Goal: Information Seeking & Learning: Learn about a topic

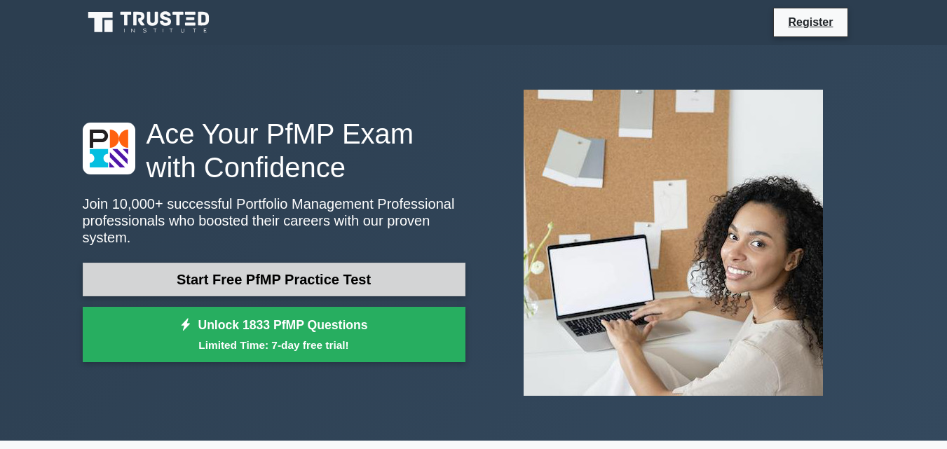
click at [326, 265] on link "Start Free PfMP Practice Test" at bounding box center [274, 280] width 383 height 34
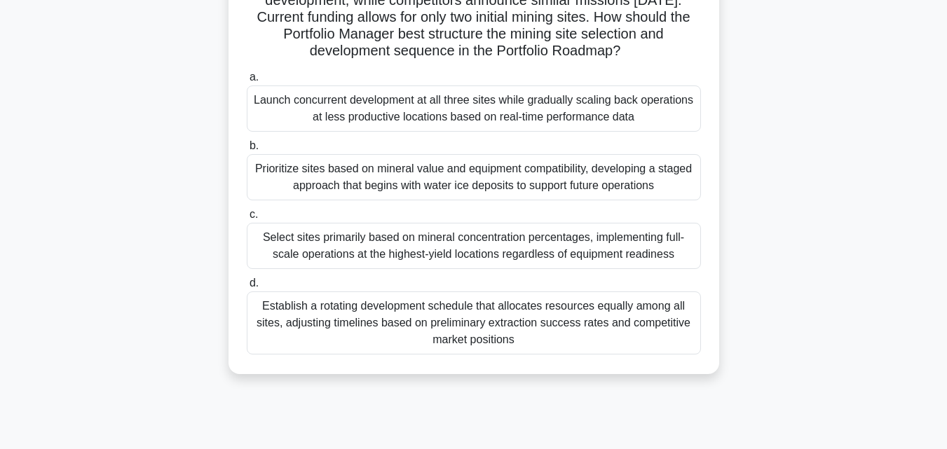
scroll to position [308, 0]
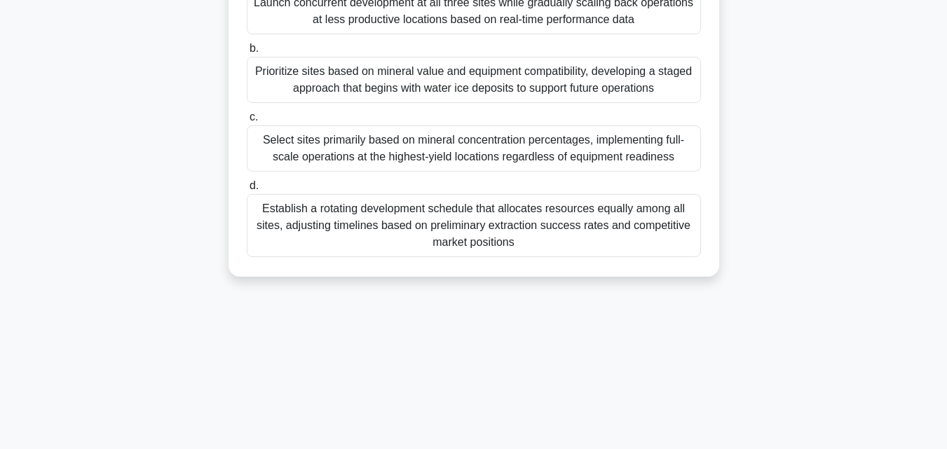
click at [399, 257] on div "Establish a rotating development schedule that allocates resources equally amon…" at bounding box center [474, 225] width 454 height 63
click at [247, 191] on input "d. Establish a rotating development schedule that allocates resources equally a…" at bounding box center [247, 186] width 0 height 9
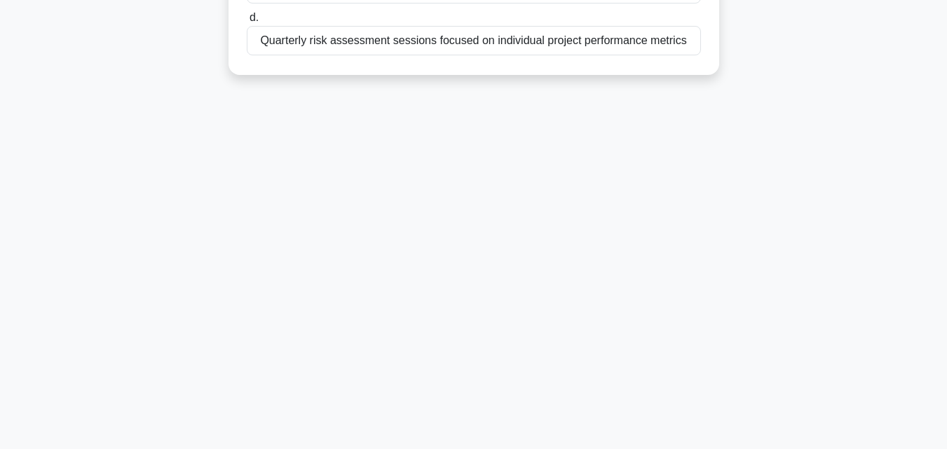
scroll to position [0, 0]
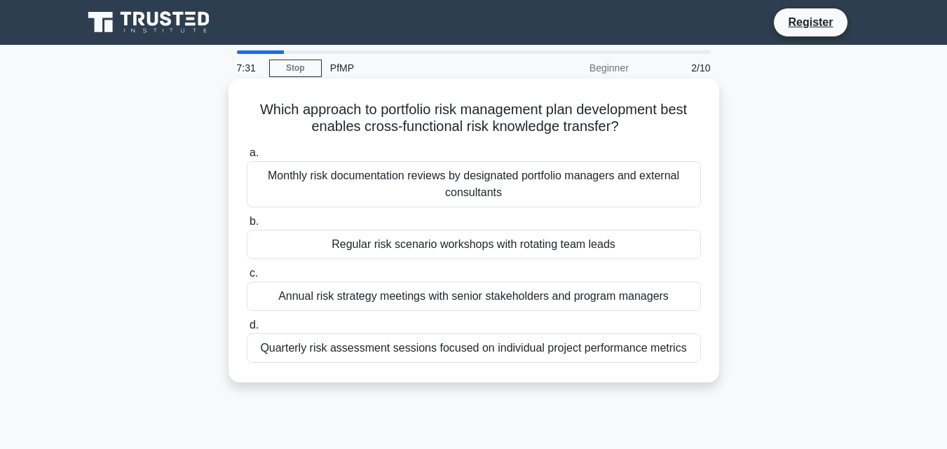
click at [414, 178] on div "Monthly risk documentation reviews by designated portfolio managers and externa…" at bounding box center [474, 184] width 454 height 46
click at [247, 158] on input "a. Monthly risk documentation reviews by designated portfolio managers and exte…" at bounding box center [247, 153] width 0 height 9
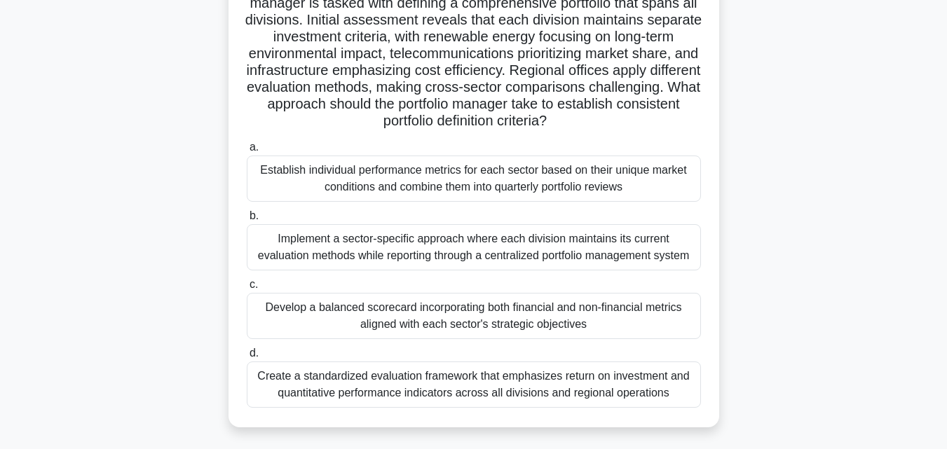
scroll to position [210, 0]
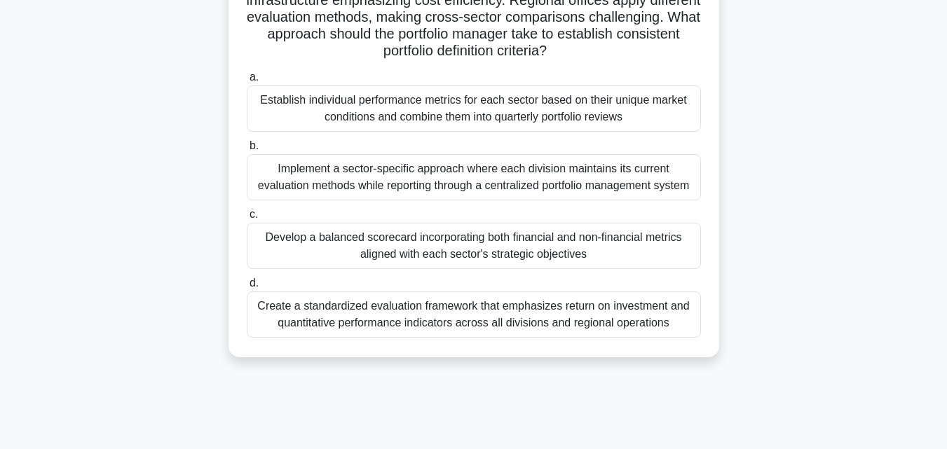
click at [370, 321] on div "Create a standardized evaluation framework that emphasizes return on investment…" at bounding box center [474, 315] width 454 height 46
click at [247, 288] on input "d. Create a standardized evaluation framework that emphasizes return on investm…" at bounding box center [247, 283] width 0 height 9
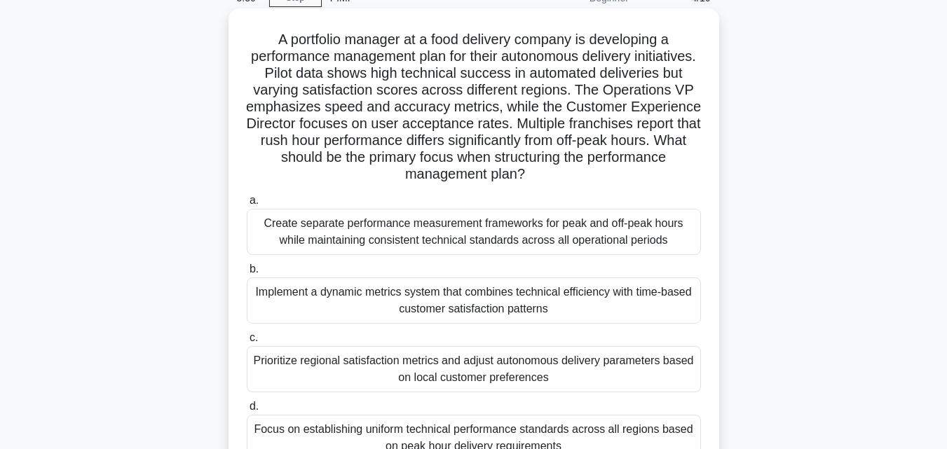
scroll to position [140, 0]
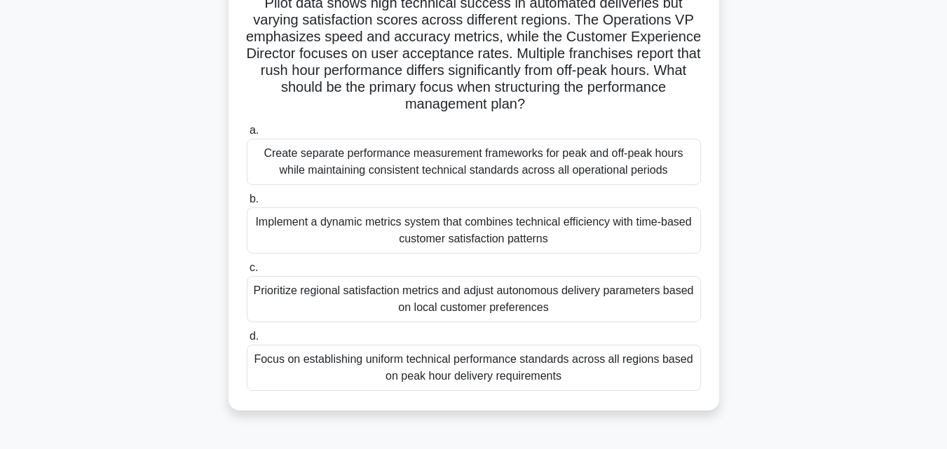
click at [336, 172] on div "Create separate performance measurement frameworks for peak and off-peak hours …" at bounding box center [474, 162] width 454 height 46
click at [247, 135] on input "a. Create separate performance measurement frameworks for peak and off-peak hou…" at bounding box center [247, 130] width 0 height 9
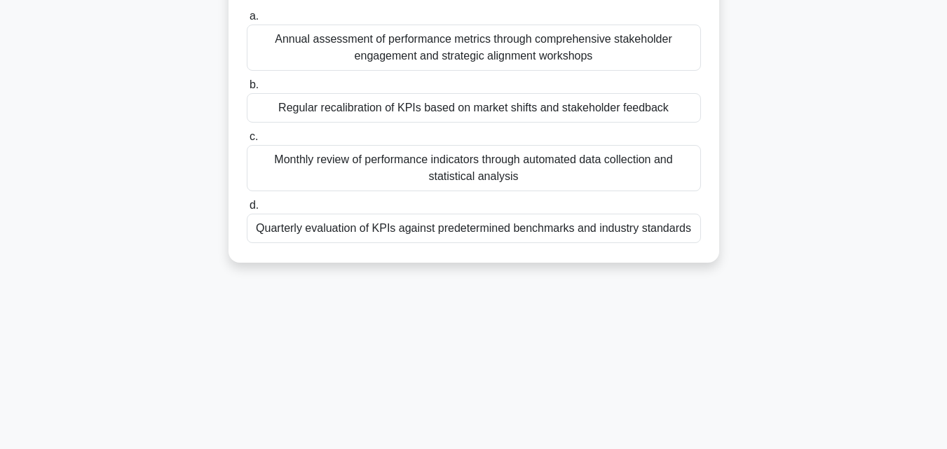
scroll to position [0, 0]
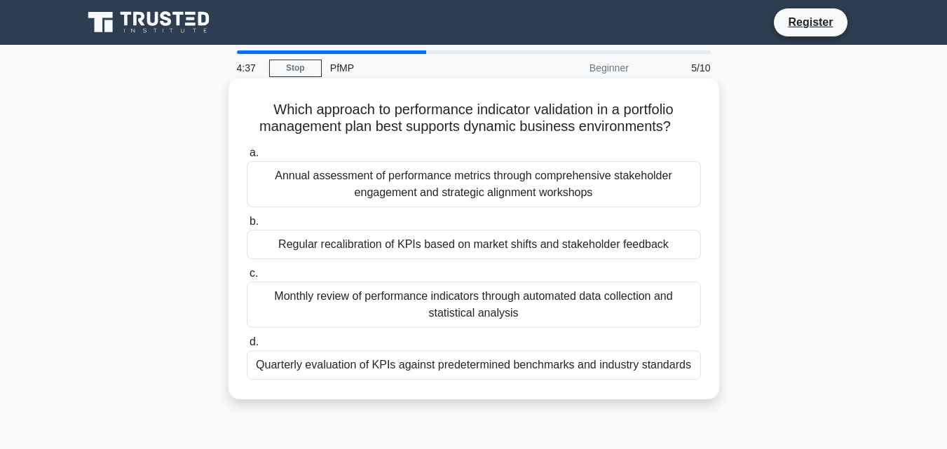
click at [346, 362] on div "Quarterly evaluation of KPIs against predetermined benchmarks and industry stan…" at bounding box center [474, 365] width 454 height 29
click at [247, 347] on input "d. Quarterly evaluation of KPIs against predetermined benchmarks and industry s…" at bounding box center [247, 342] width 0 height 9
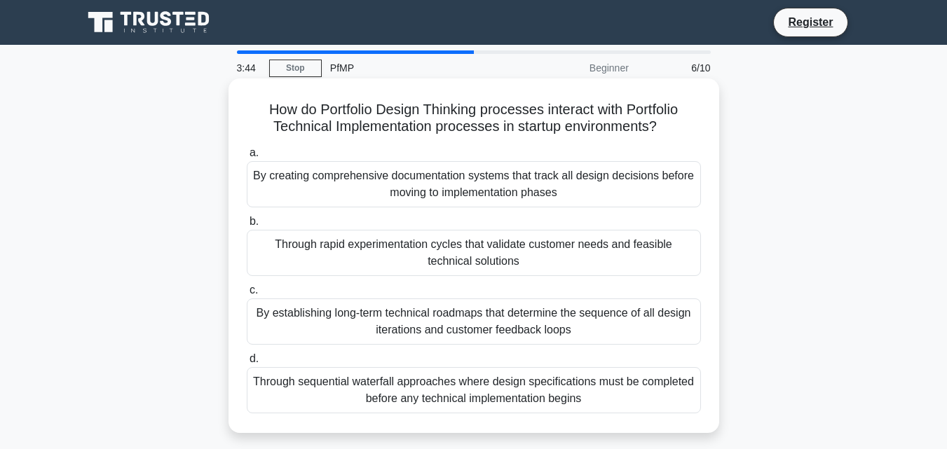
click at [356, 178] on div "By creating comprehensive documentation systems that track all design decisions…" at bounding box center [474, 184] width 454 height 46
click at [247, 158] on input "a. By creating comprehensive documentation systems that track all design decisi…" at bounding box center [247, 153] width 0 height 9
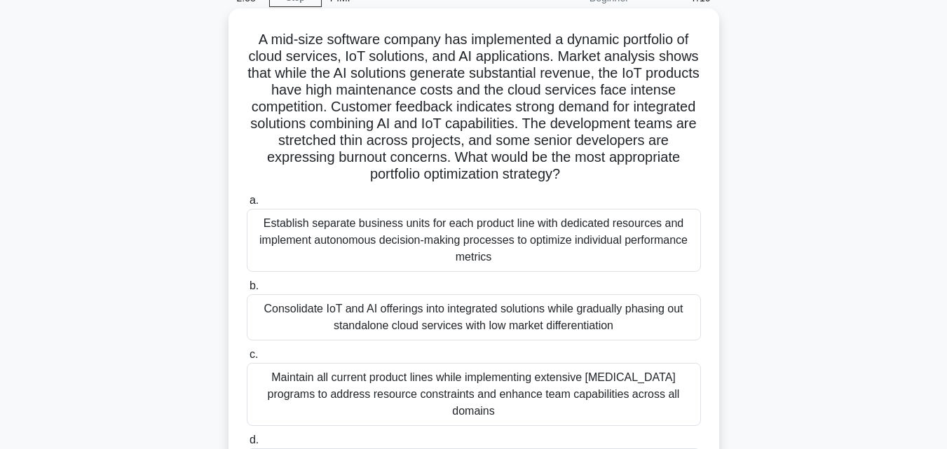
scroll to position [140, 0]
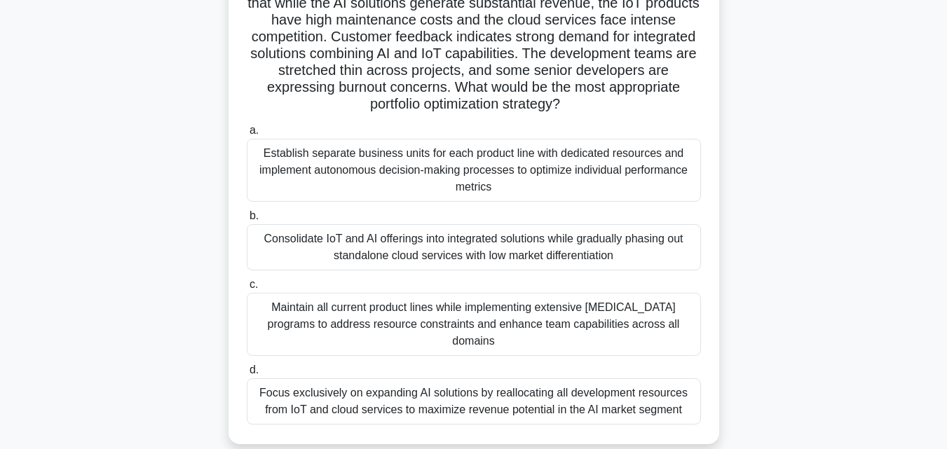
click at [491, 246] on div "Consolidate IoT and AI offerings into integrated solutions while gradually phas…" at bounding box center [474, 247] width 454 height 46
click at [247, 221] on input "b. Consolidate IoT and AI offerings into integrated solutions while gradually p…" at bounding box center [247, 216] width 0 height 9
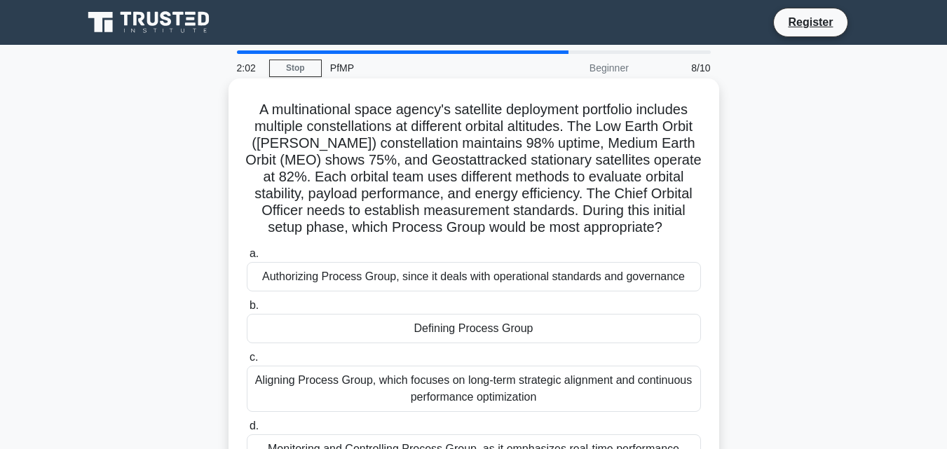
scroll to position [70, 0]
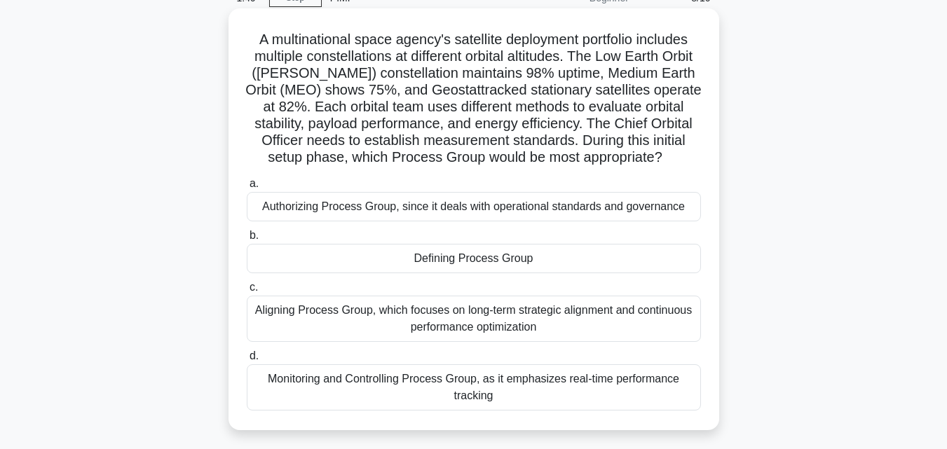
click at [456, 387] on div "Monitoring and Controlling Process Group, as it emphasizes real-time performanc…" at bounding box center [474, 388] width 454 height 46
click at [247, 361] on input "d. Monitoring and Controlling Process Group, as it emphasizes real-time perform…" at bounding box center [247, 356] width 0 height 9
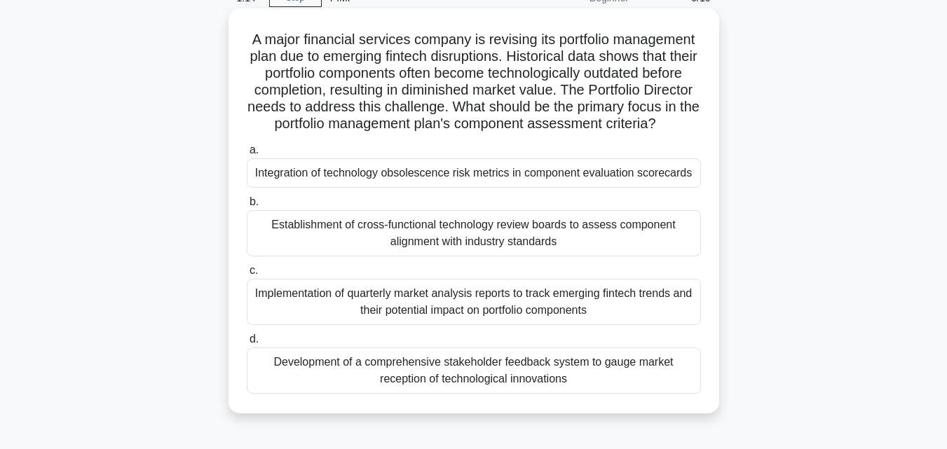
click at [442, 321] on div "Implementation of quarterly market analysis reports to track emerging fintech t…" at bounding box center [474, 302] width 454 height 46
click at [247, 276] on input "c. Implementation of quarterly market analysis reports to track emerging fintec…" at bounding box center [247, 270] width 0 height 9
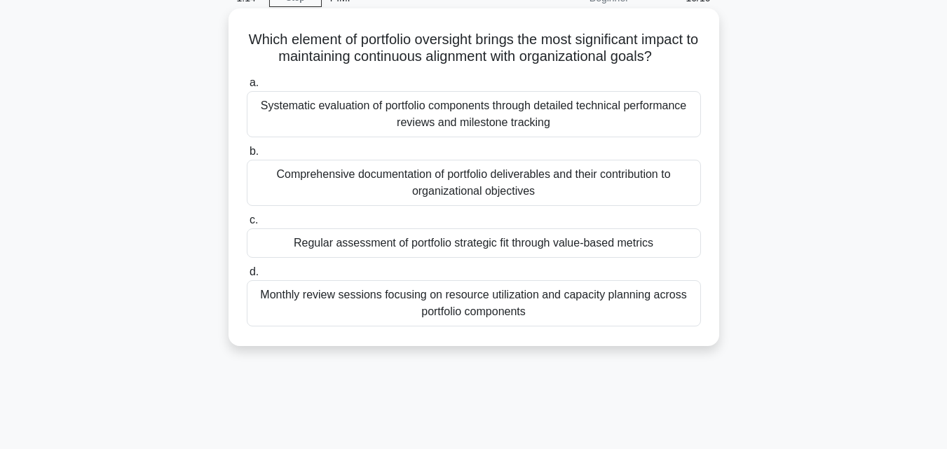
scroll to position [0, 0]
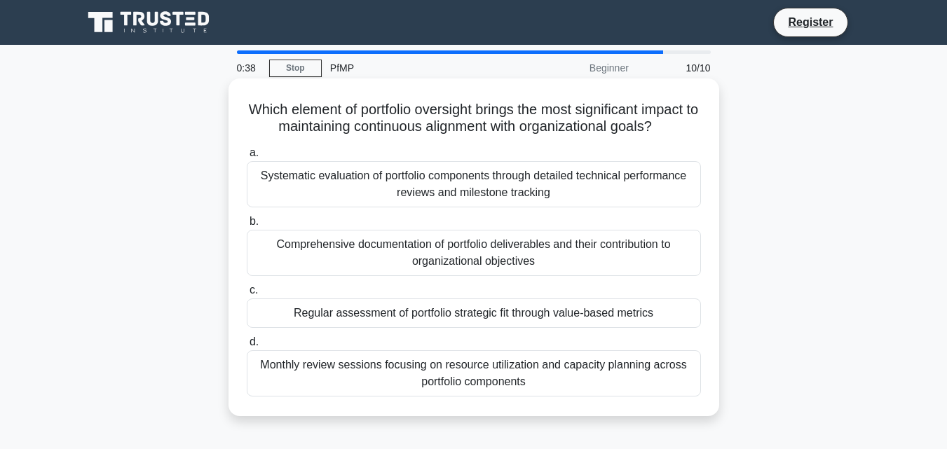
click at [443, 390] on div "Monthly review sessions focusing on resource utilization and capacity planning …" at bounding box center [474, 374] width 454 height 46
click at [247, 347] on input "d. Monthly review sessions focusing on resource utilization and capacity planni…" at bounding box center [247, 342] width 0 height 9
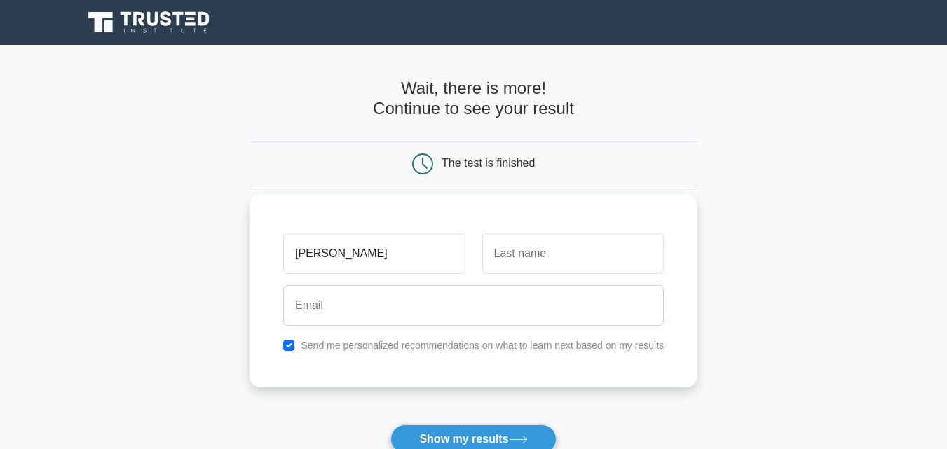
type input "[PERSON_NAME]"
click at [522, 258] on input "text" at bounding box center [573, 253] width 182 height 41
type input "Rahman"
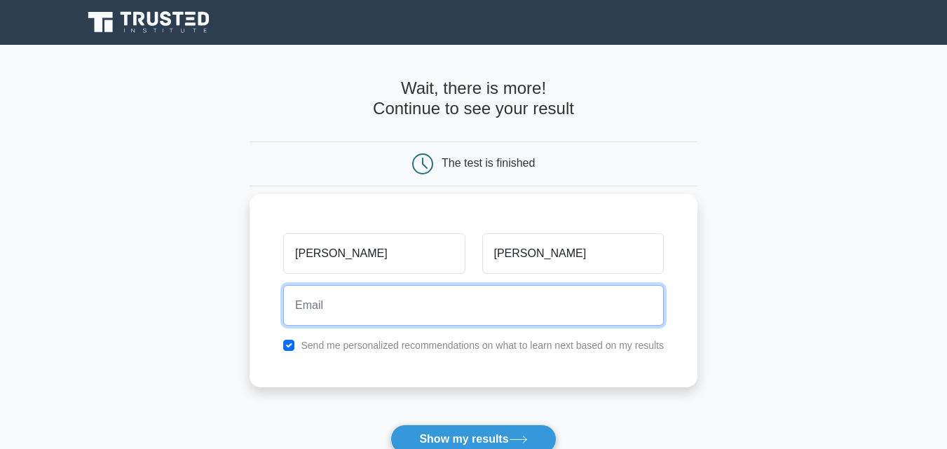
click at [462, 305] on input "email" at bounding box center [473, 305] width 381 height 41
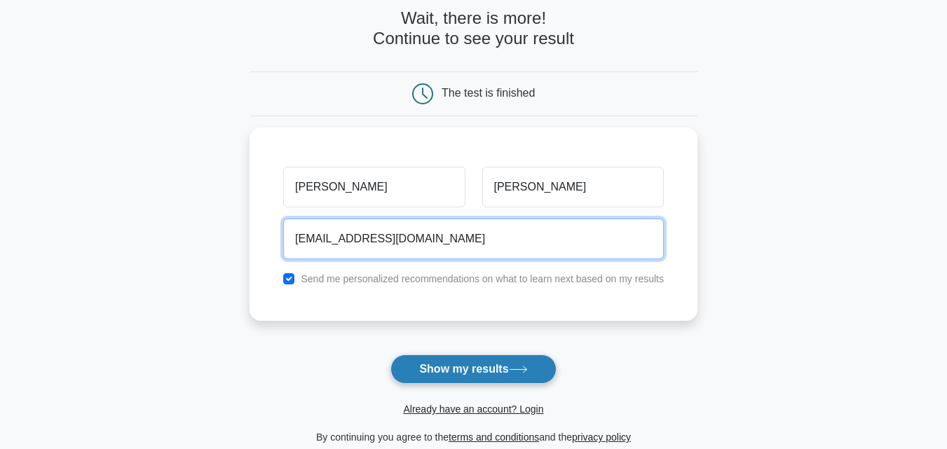
type input "mus1999pm@gmail.com"
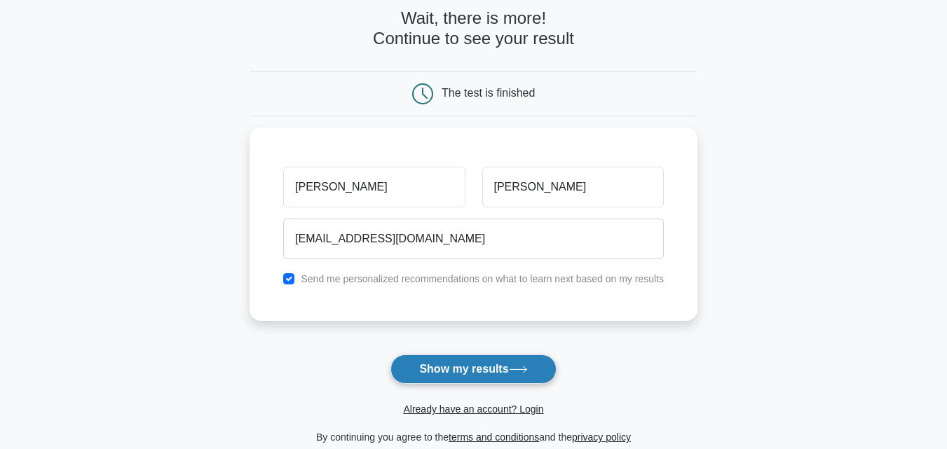
click at [484, 366] on button "Show my results" at bounding box center [472, 369] width 165 height 29
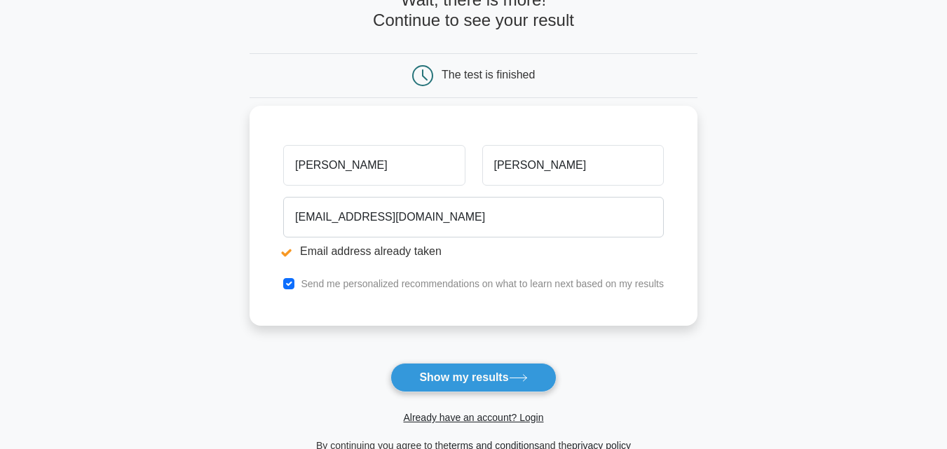
scroll to position [210, 0]
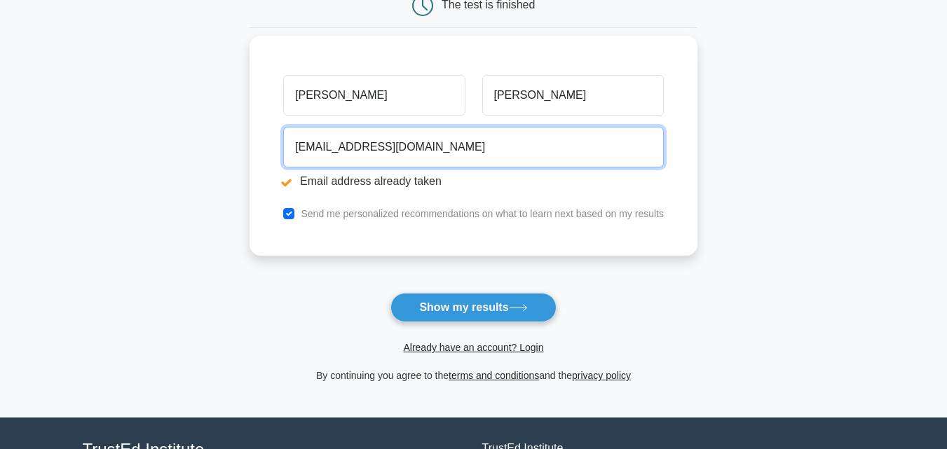
click at [424, 140] on input "[EMAIL_ADDRESS][DOMAIN_NAME]" at bounding box center [473, 147] width 381 height 41
type input "m"
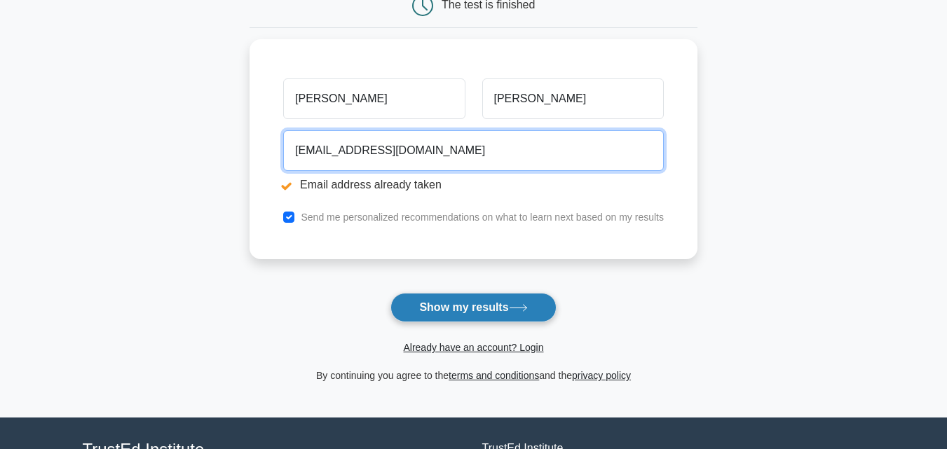
type input "abdul.sjn2@gmail.com"
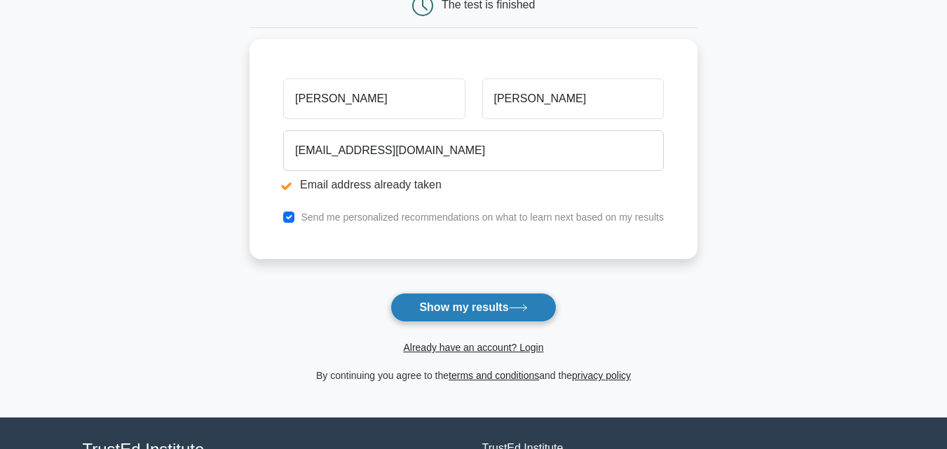
click at [465, 315] on button "Show my results" at bounding box center [472, 307] width 165 height 29
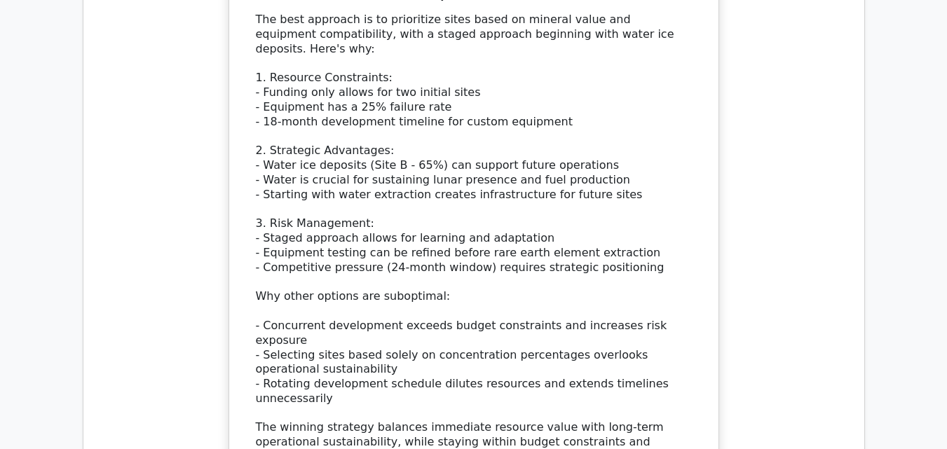
scroll to position [2103, 0]
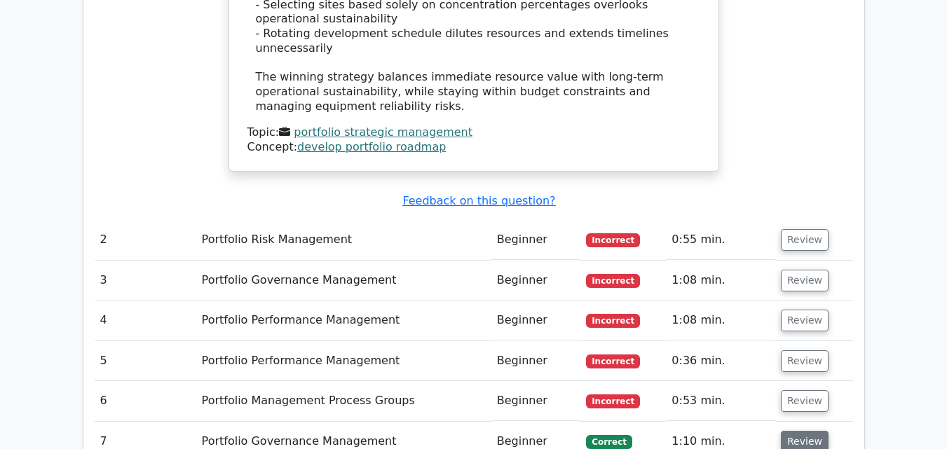
click at [798, 431] on button "Review" at bounding box center [805, 442] width 48 height 22
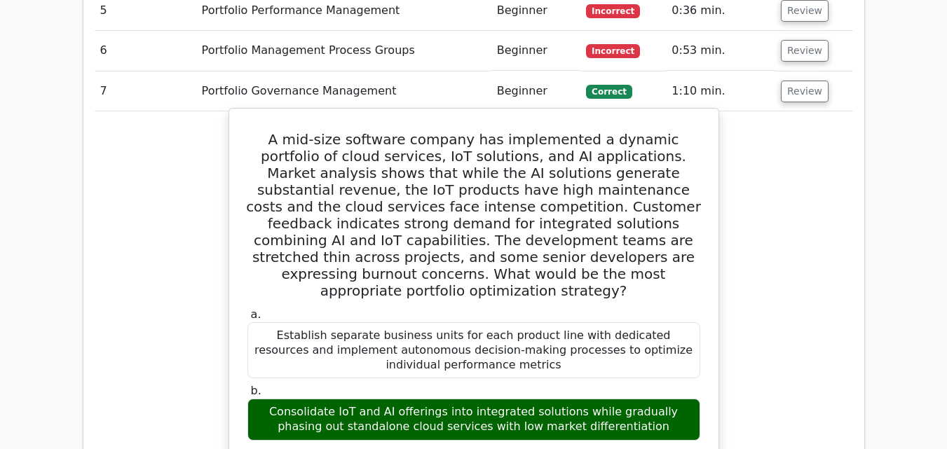
scroll to position [2594, 0]
